Goal: Information Seeking & Learning: Learn about a topic

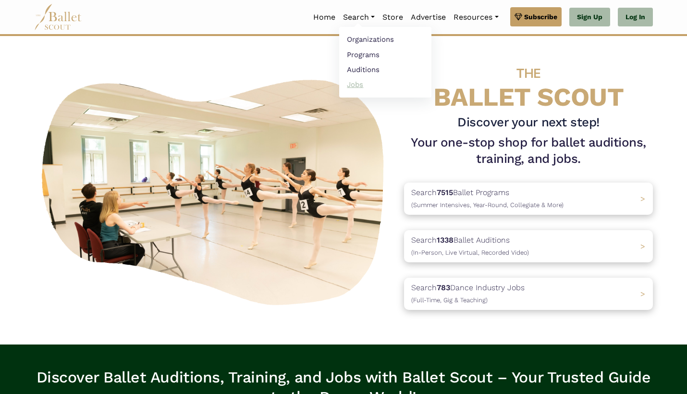
click at [357, 84] on link "Jobs" at bounding box center [385, 84] width 92 height 15
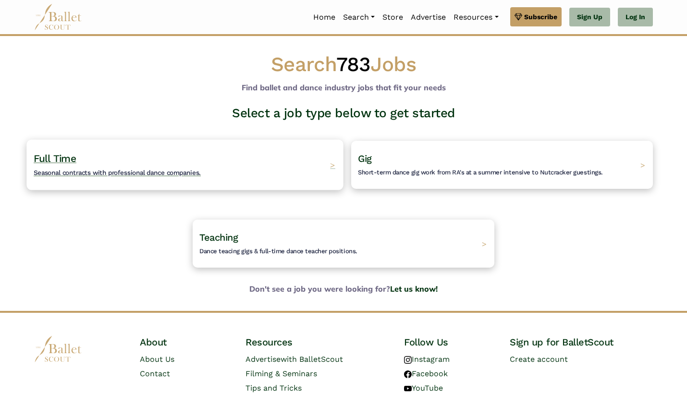
click at [221, 174] on div "Full Time Seasonal contracts with professional dance companies. >" at bounding box center [184, 164] width 317 height 50
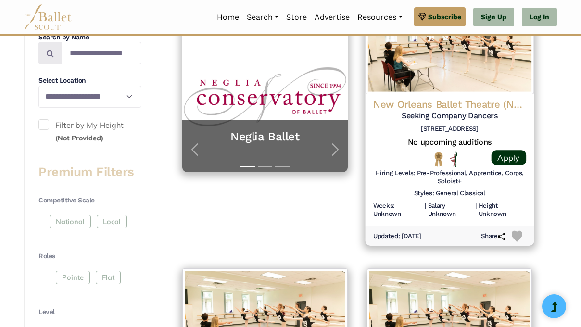
scroll to position [242, 0]
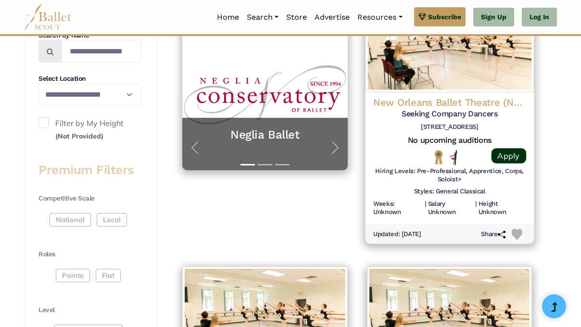
click at [472, 98] on h4 "New Orleans Ballet Theatre (NOBT)" at bounding box center [449, 102] width 153 height 13
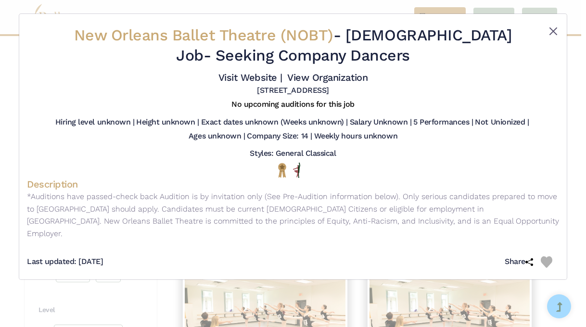
click at [549, 31] on button "Close" at bounding box center [553, 31] width 12 height 12
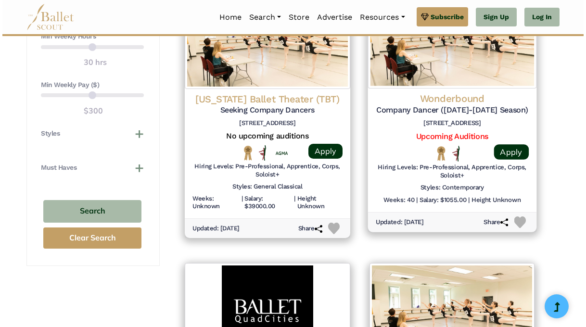
scroll to position [786, 0]
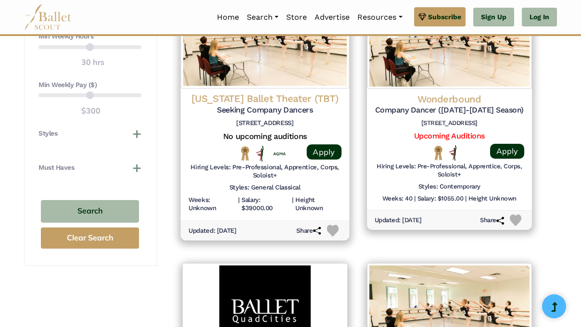
click at [283, 92] on h4 "[US_STATE] Ballet Theater (TBT)" at bounding box center [264, 98] width 153 height 13
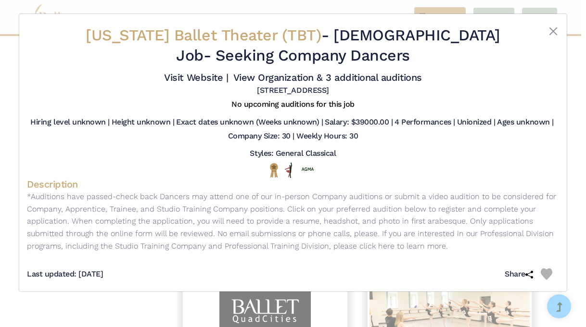
click at [349, 175] on div at bounding box center [293, 169] width 516 height 15
click at [228, 76] on link "Visit Website |" at bounding box center [196, 78] width 64 height 12
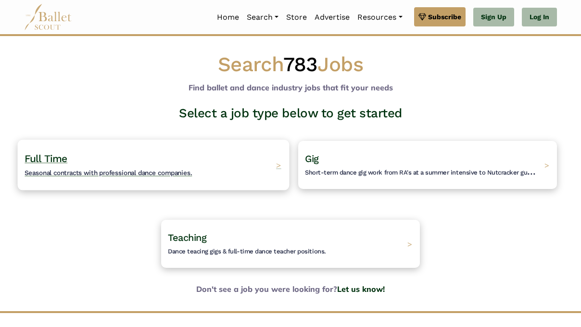
click at [156, 176] on h4 "Full Time Seasonal contracts with professional dance companies." at bounding box center [108, 165] width 167 height 26
click at [233, 166] on div "Full Time Seasonal contracts with professional dance companies. >" at bounding box center [154, 164] width 272 height 50
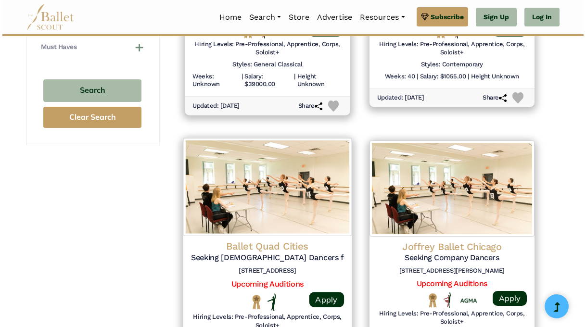
scroll to position [924, 0]
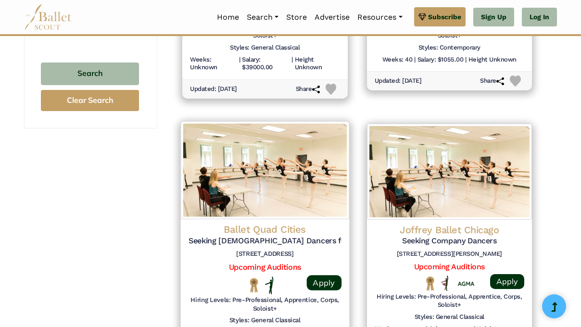
click at [286, 223] on h4 "Ballet Quad Cities" at bounding box center [264, 229] width 153 height 13
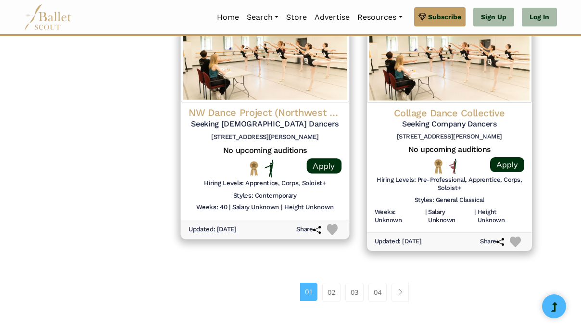
scroll to position [1329, 0]
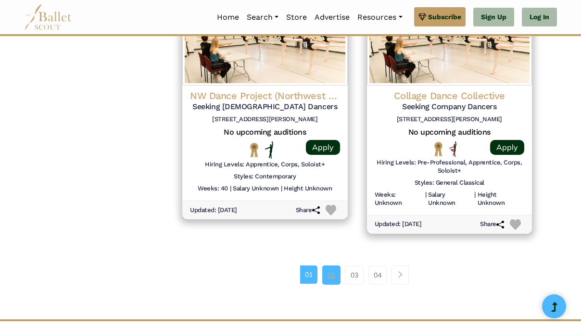
click at [330, 265] on link "02" at bounding box center [331, 274] width 18 height 19
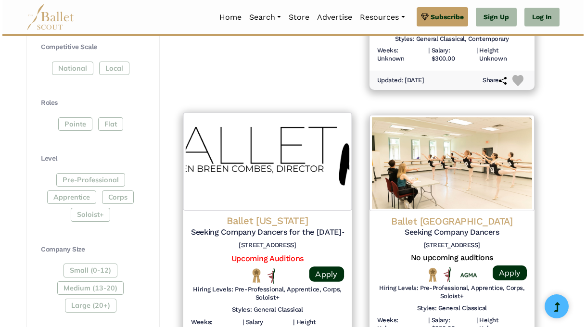
scroll to position [395, 0]
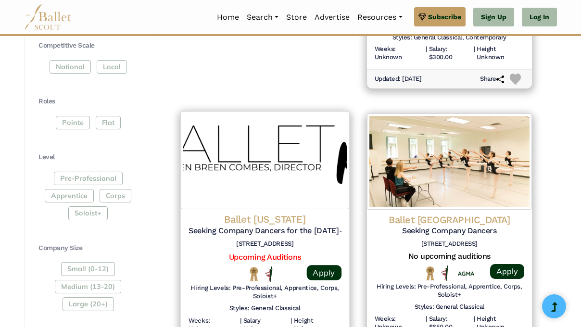
click at [289, 213] on h4 "Ballet Rhode Island" at bounding box center [264, 219] width 153 height 13
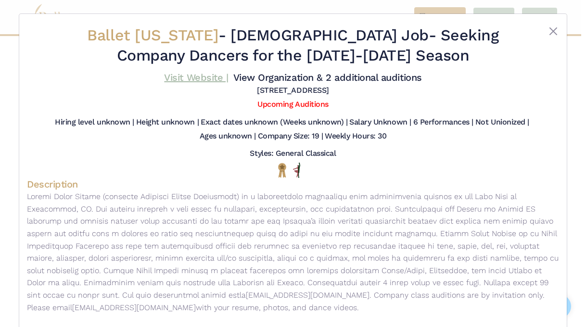
click at [228, 79] on link "Visit Website |" at bounding box center [196, 78] width 64 height 12
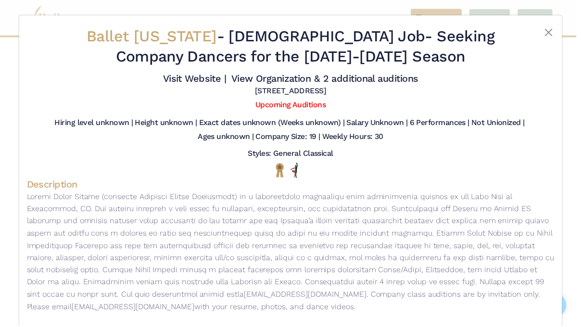
scroll to position [0, 0]
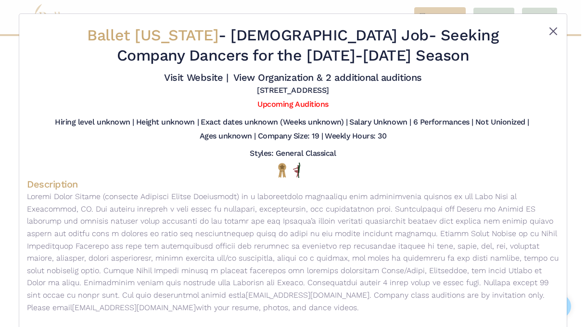
click at [551, 29] on button "Close" at bounding box center [553, 31] width 12 height 12
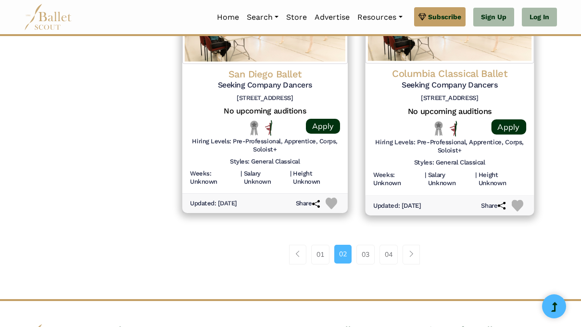
scroll to position [1356, 0]
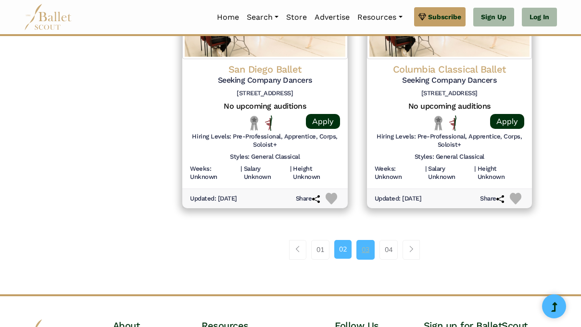
click at [368, 240] on link "03" at bounding box center [365, 249] width 18 height 19
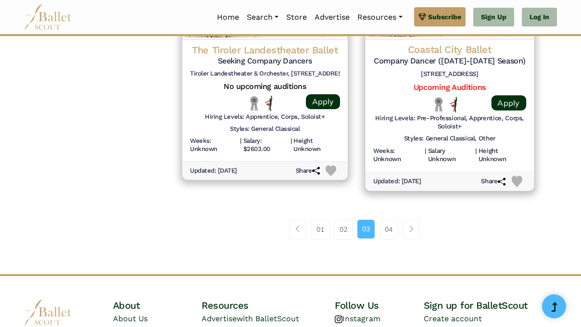
scroll to position [1364, 0]
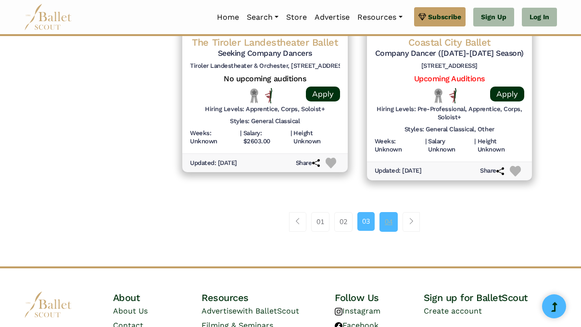
click at [388, 212] on link "04" at bounding box center [388, 221] width 18 height 19
